Goal: Information Seeking & Learning: Learn about a topic

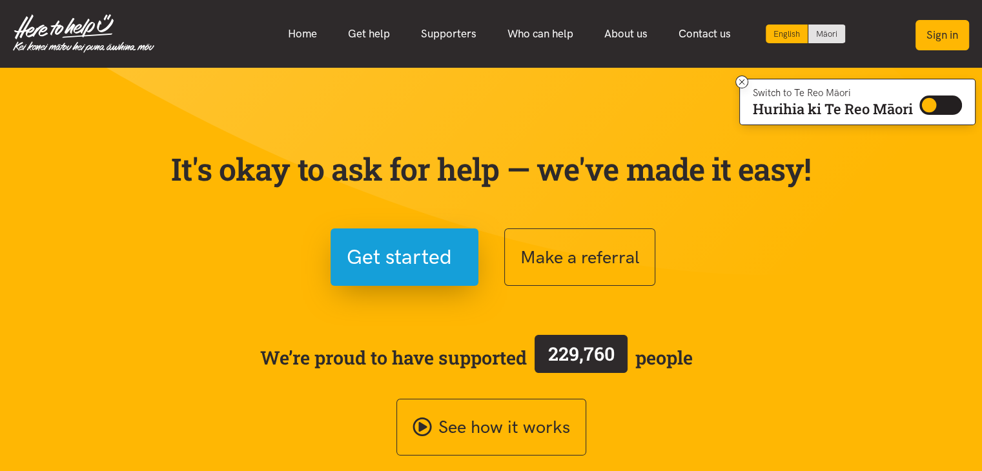
click at [936, 37] on button "Sign in" at bounding box center [943, 35] width 54 height 30
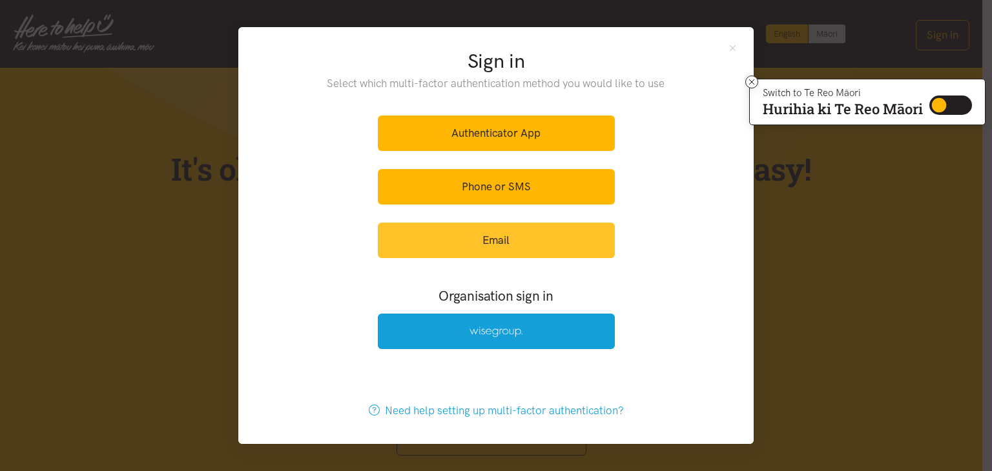
click at [494, 239] on link "Email" at bounding box center [496, 241] width 237 height 36
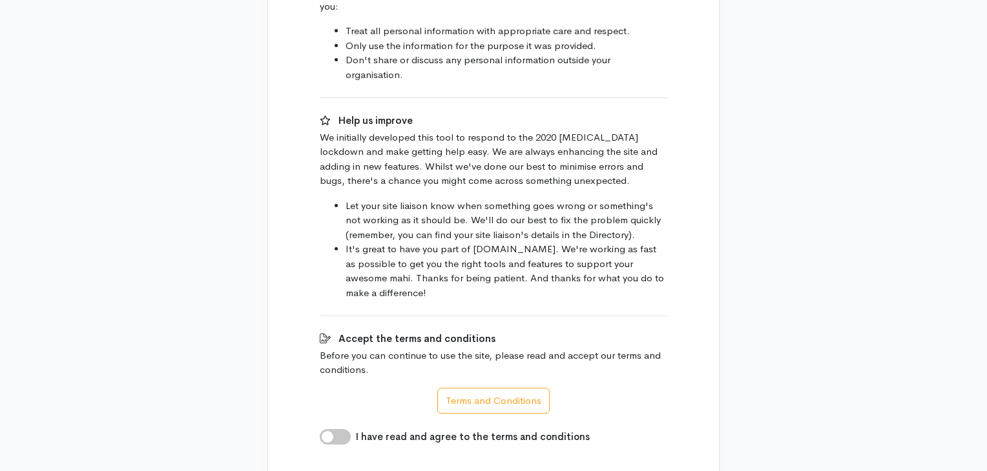
scroll to position [801, 0]
click at [339, 428] on input "I have read and agree to the terms and conditions" at bounding box center [335, 436] width 31 height 16
checkbox input "true"
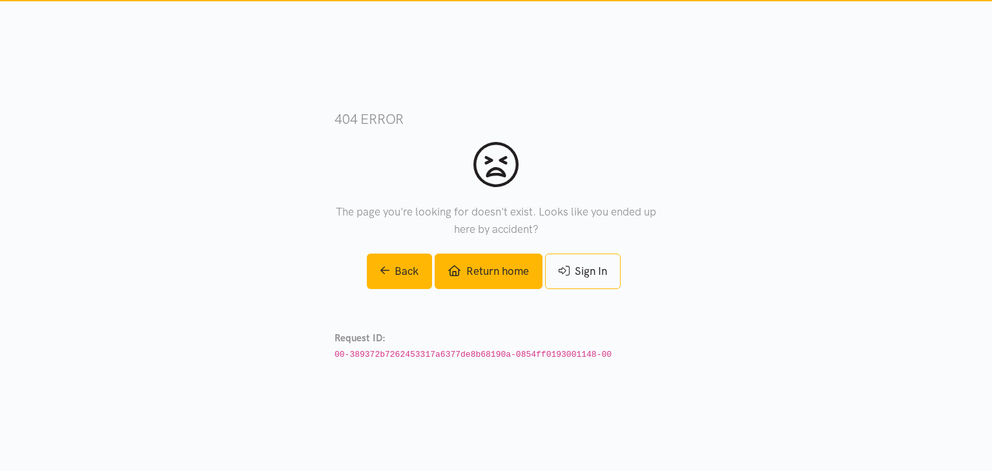
click at [514, 278] on link "Return home" at bounding box center [488, 272] width 107 height 36
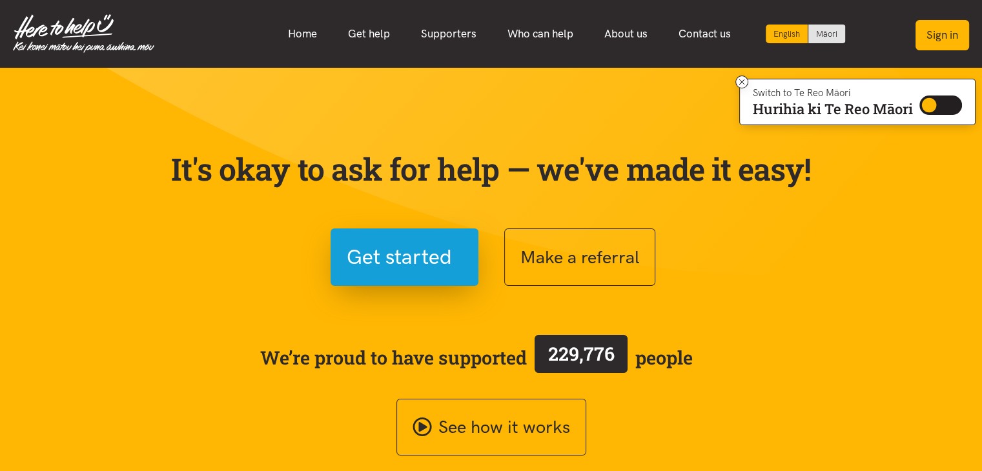
click at [958, 22] on button "Sign in" at bounding box center [943, 35] width 54 height 30
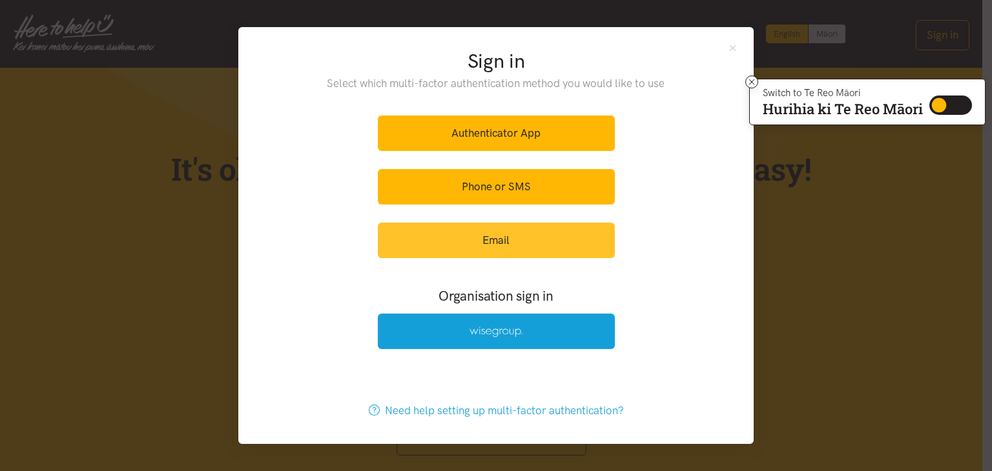
click at [511, 240] on link "Email" at bounding box center [496, 241] width 237 height 36
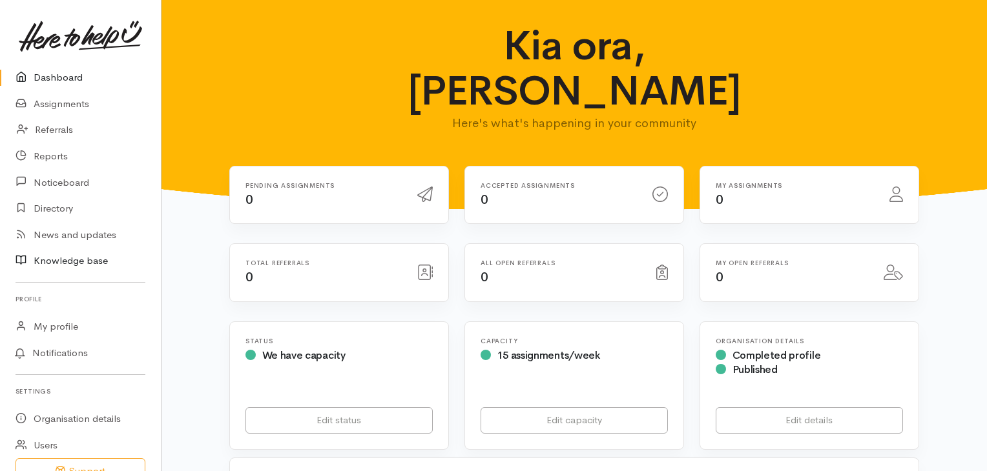
click at [76, 264] on link "Knowledge base" at bounding box center [80, 261] width 161 height 26
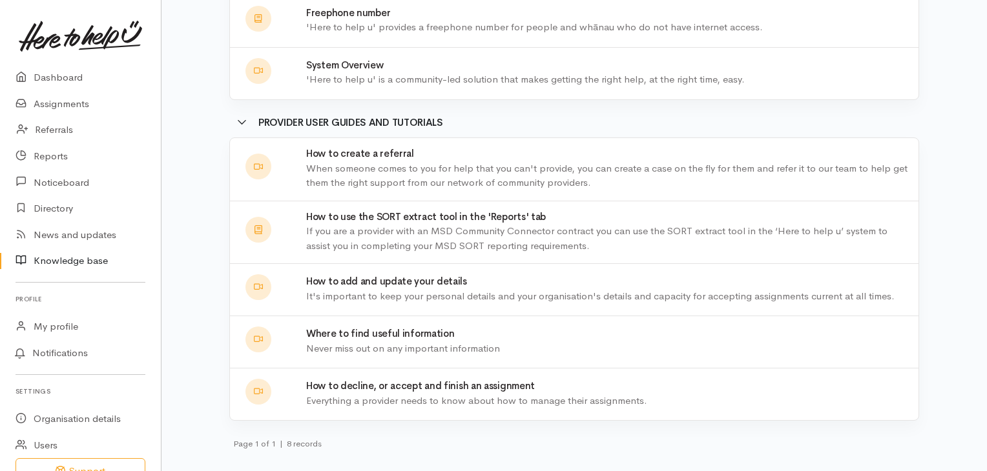
scroll to position [191, 0]
click at [363, 395] on p "Everything a provider needs to know about how to manage their assignments." at bounding box center [608, 399] width 605 height 15
